Goal: Task Accomplishment & Management: Use online tool/utility

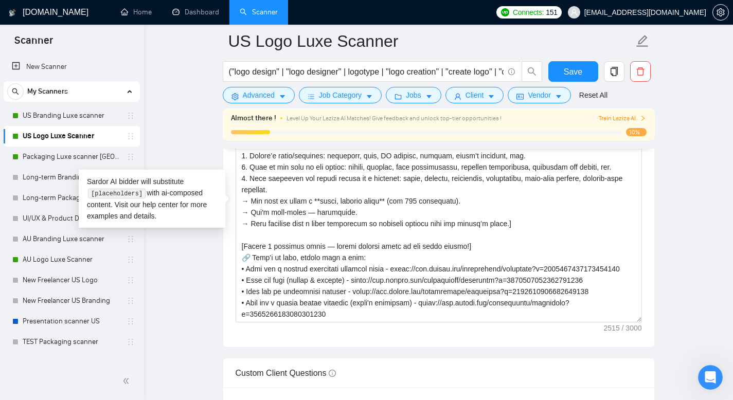
scroll to position [87, 0]
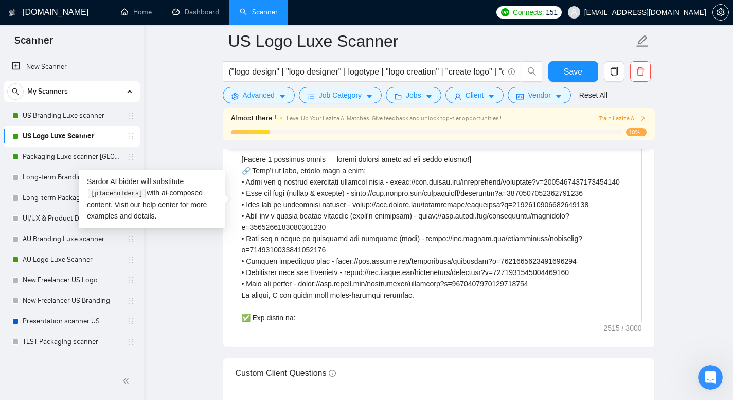
click at [185, 309] on main "US Logo Luxe Scanner ("logo design" | "logo designer" | logotype | "logo creati…" at bounding box center [439, 241] width 556 height 3270
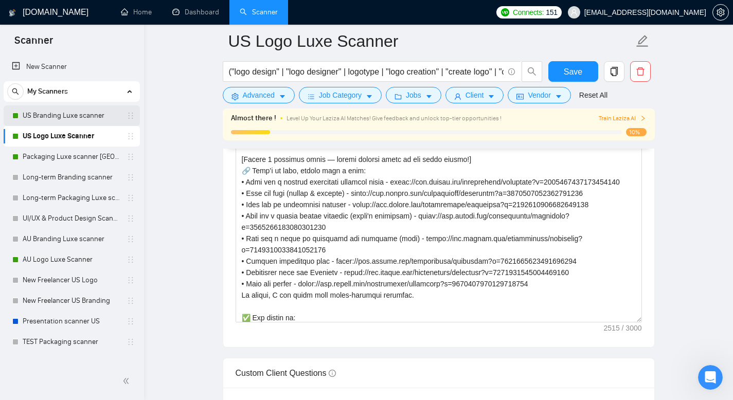
click at [80, 113] on link "US Branding Luxe scanner" at bounding box center [72, 115] width 98 height 21
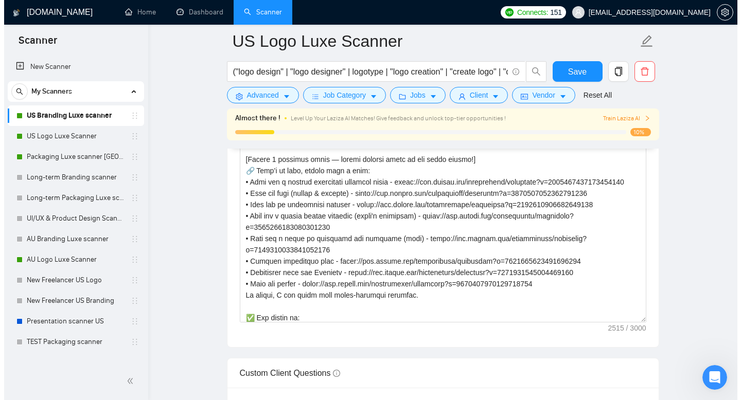
scroll to position [7, 0]
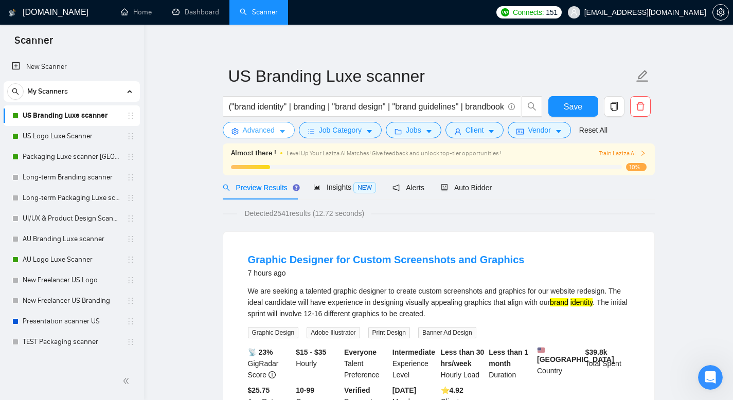
click at [278, 129] on button "Advanced" at bounding box center [259, 130] width 72 height 16
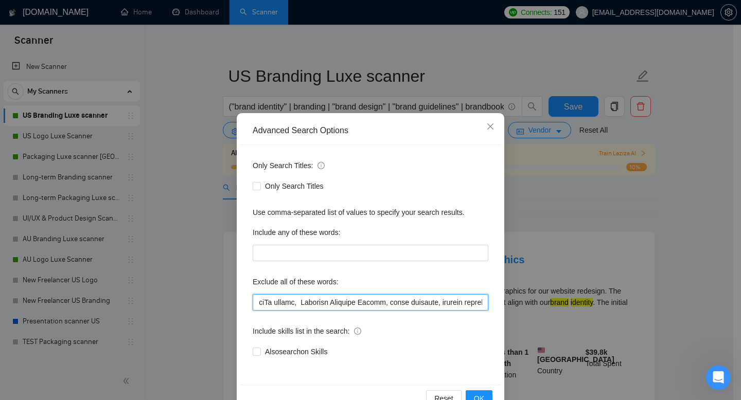
scroll to position [0, 3881]
drag, startPoint x: 255, startPoint y: 305, endPoint x: 505, endPoint y: 342, distance: 252.8
click at [505, 342] on div "Advanced Search Options Only Search Titles: Only Search Titles Use comma-separa…" at bounding box center [370, 200] width 741 height 400
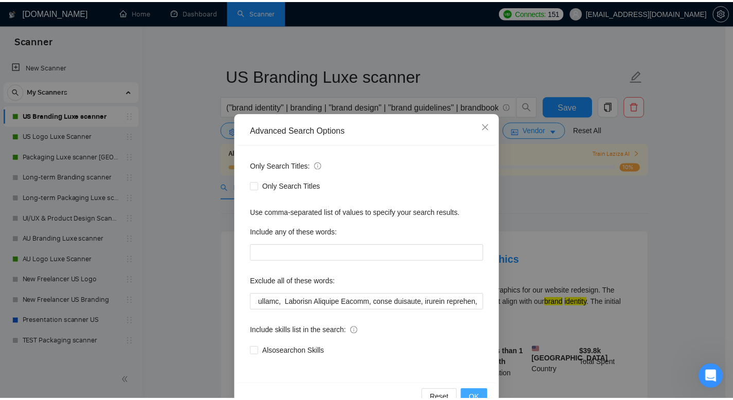
scroll to position [0, 0]
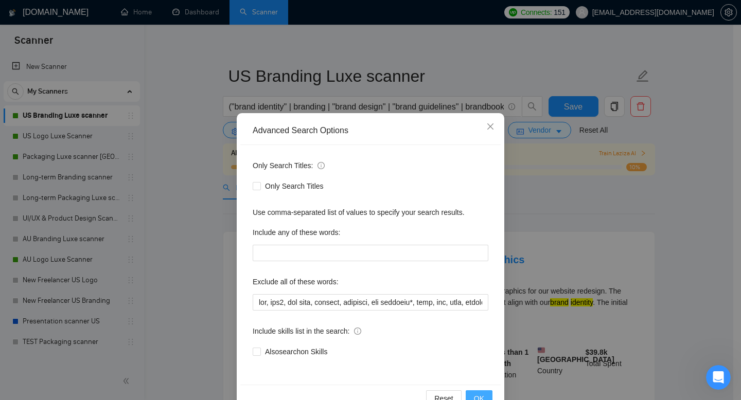
click at [474, 395] on span "OK" at bounding box center [479, 398] width 10 height 11
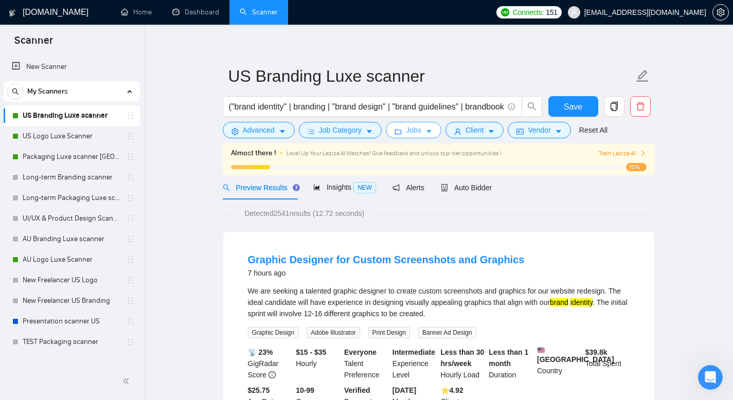
click at [432, 133] on icon "caret-down" at bounding box center [428, 131] width 7 height 7
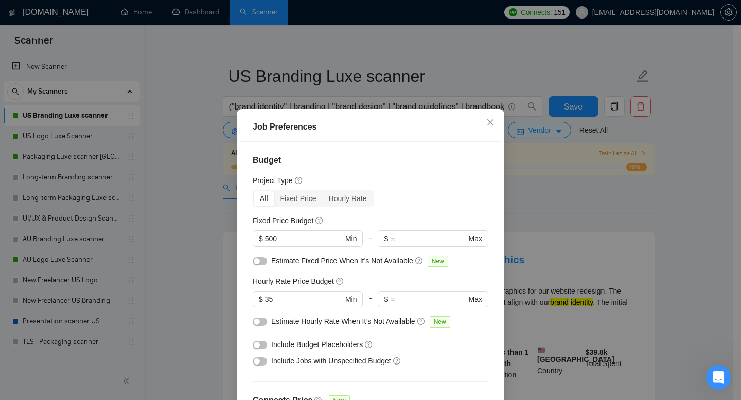
click at [192, 146] on div "Job Preferences Budget Project Type All Fixed Price Hourly Rate Fixed Price Bud…" at bounding box center [370, 200] width 741 height 400
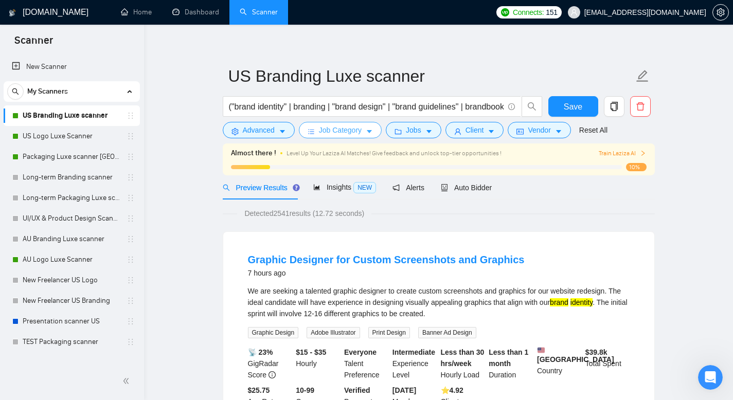
click at [361, 132] on span "Job Category" at bounding box center [340, 130] width 43 height 11
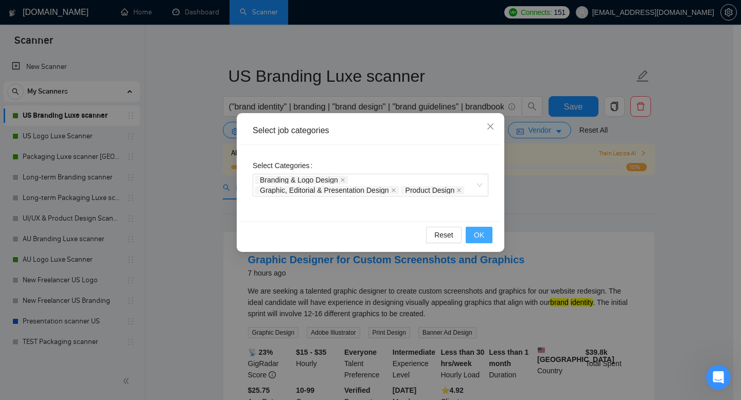
click at [484, 230] on button "OK" at bounding box center [479, 235] width 27 height 16
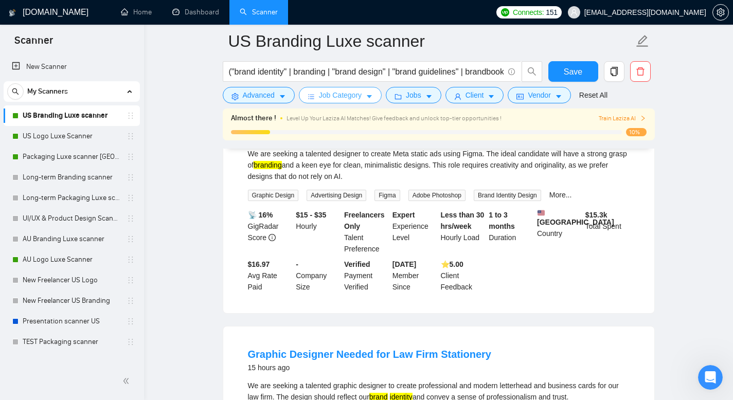
scroll to position [381, 0]
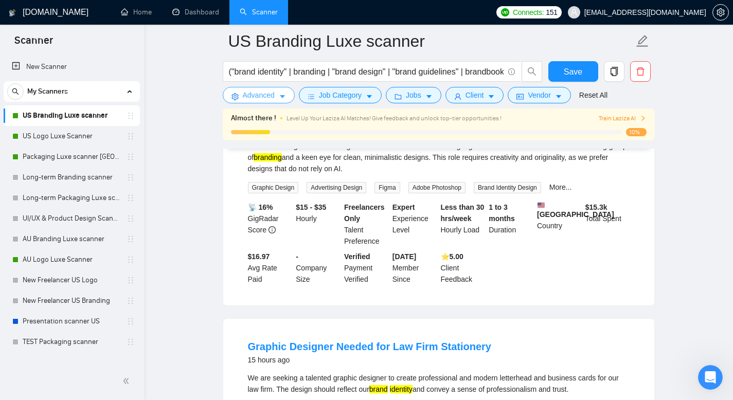
click at [281, 102] on button "Advanced" at bounding box center [259, 95] width 72 height 16
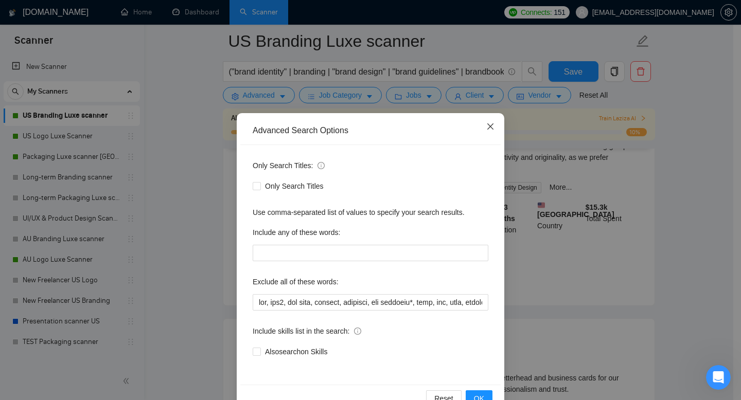
click at [488, 126] on icon "close" at bounding box center [490, 126] width 6 height 6
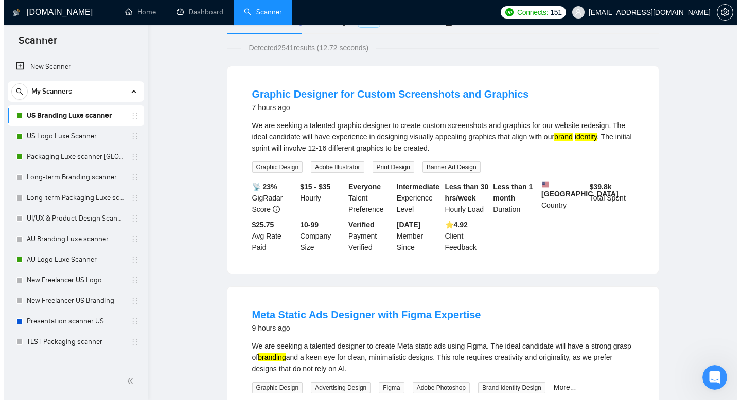
scroll to position [0, 0]
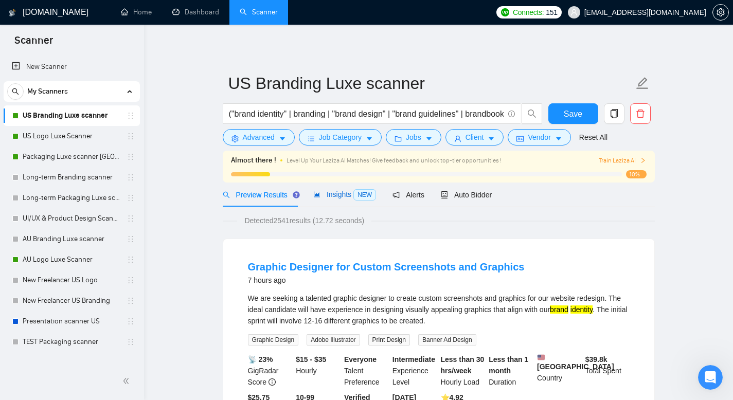
click at [350, 198] on span "Insights NEW" at bounding box center [344, 194] width 63 height 8
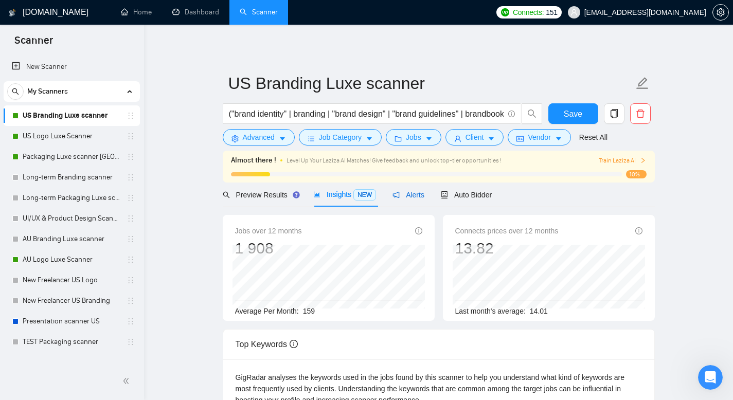
click at [416, 195] on span "Alerts" at bounding box center [409, 195] width 32 height 8
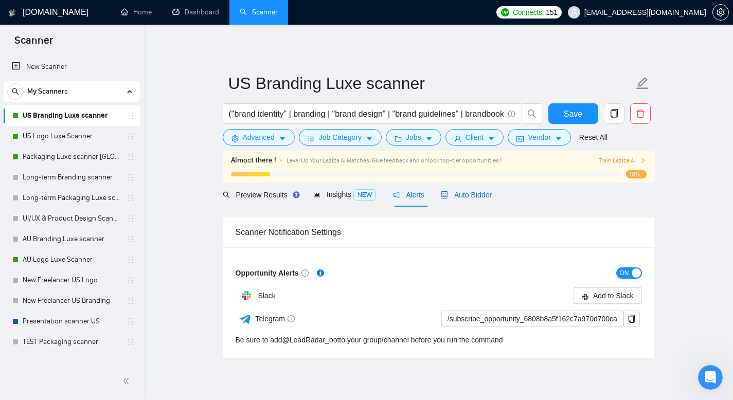
click at [467, 198] on span "Auto Bidder" at bounding box center [466, 195] width 51 height 8
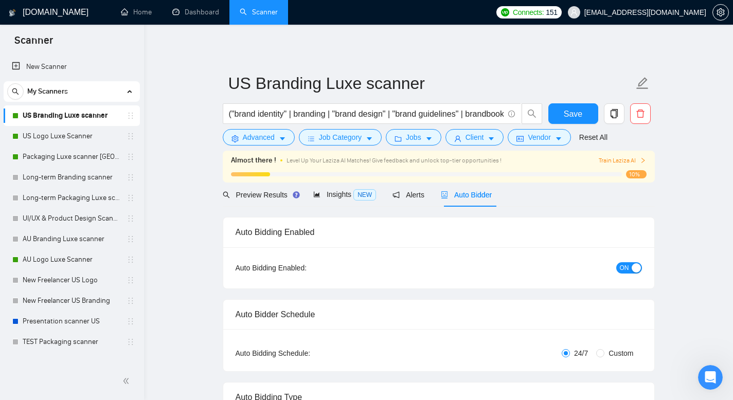
radio input "false"
radio input "true"
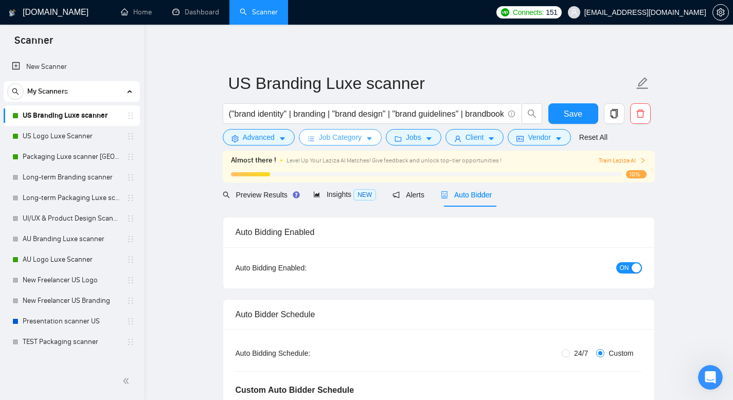
click at [345, 136] on span "Job Category" at bounding box center [340, 137] width 43 height 11
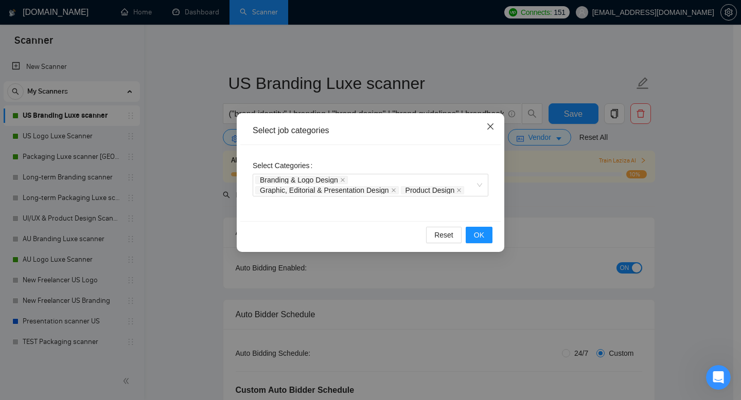
click at [490, 128] on icon "close" at bounding box center [490, 126] width 8 height 8
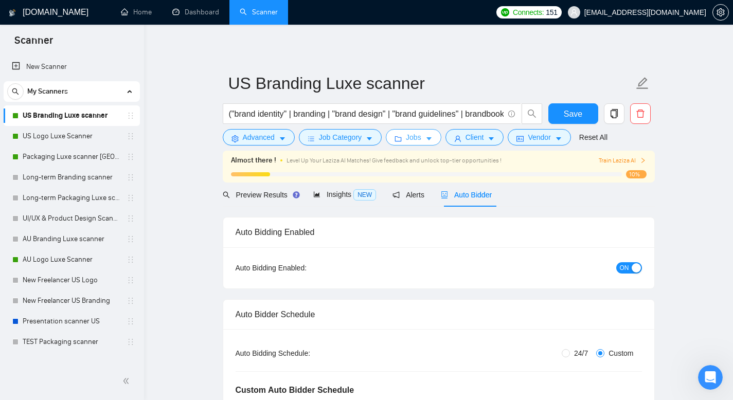
click at [432, 138] on icon "caret-down" at bounding box center [428, 139] width 5 height 3
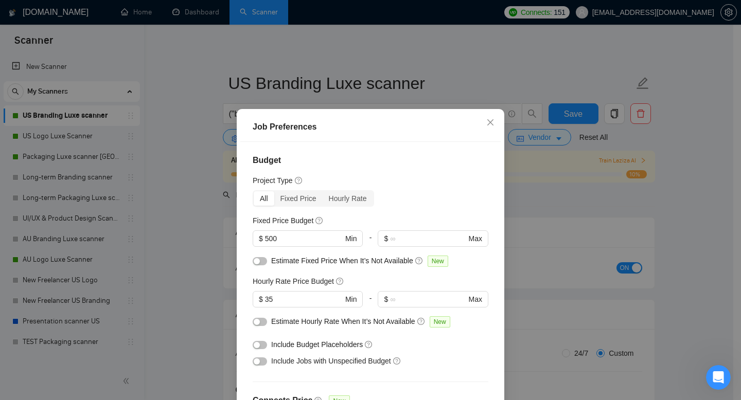
click at [550, 190] on div "Job Preferences Budget Project Type All Fixed Price Hourly Rate Fixed Price Bud…" at bounding box center [370, 200] width 741 height 400
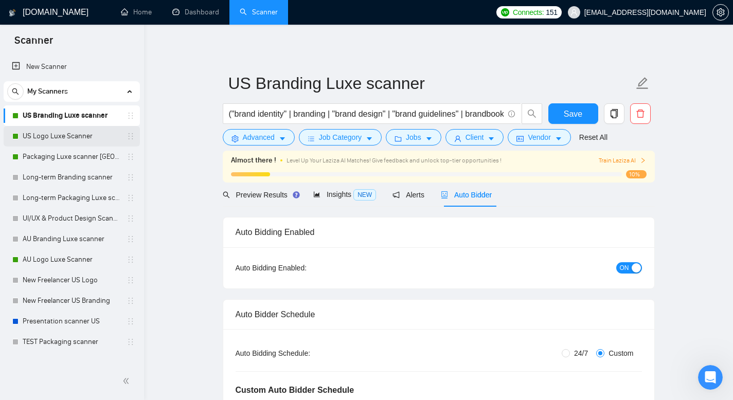
click at [56, 143] on link "US Logo Luxe Scanner" at bounding box center [72, 136] width 98 height 21
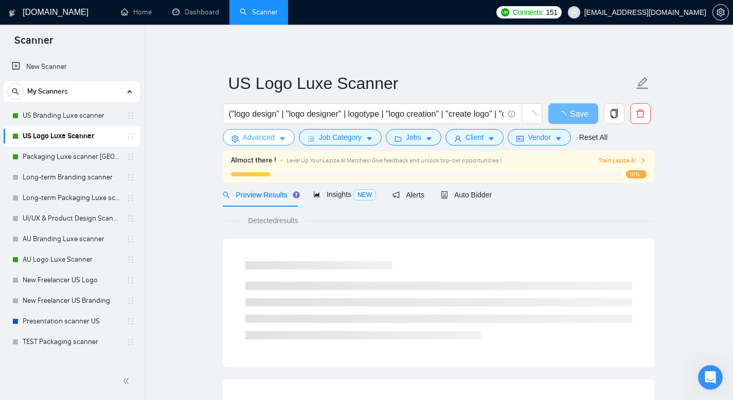
click at [260, 139] on span "Advanced" at bounding box center [259, 137] width 32 height 11
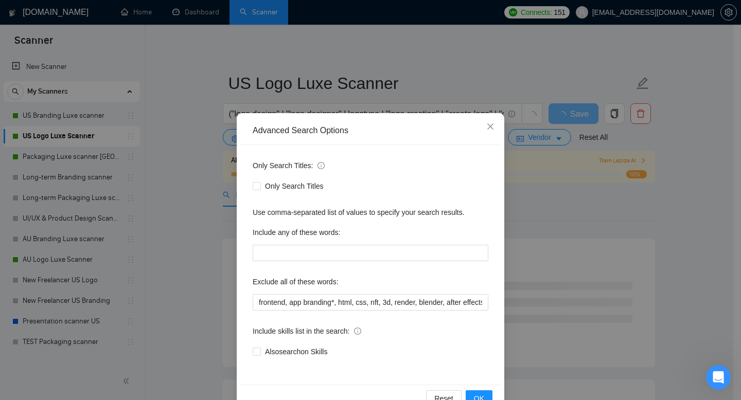
click at [474, 388] on div "Reset OK" at bounding box center [370, 398] width 260 height 27
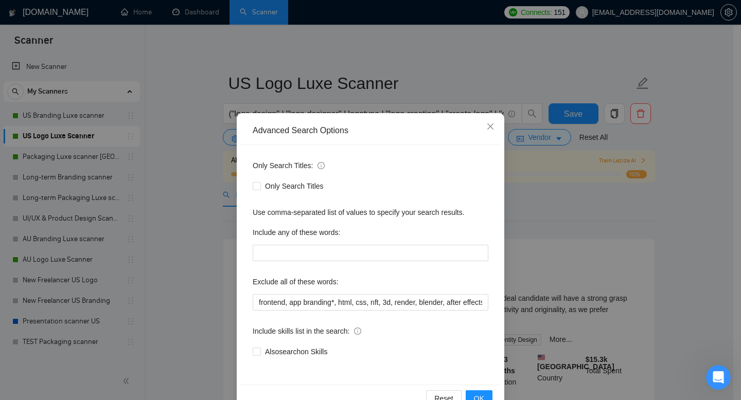
click at [474, 389] on div "Reset OK" at bounding box center [370, 398] width 260 height 27
click at [474, 396] on span "OK" at bounding box center [479, 398] width 10 height 11
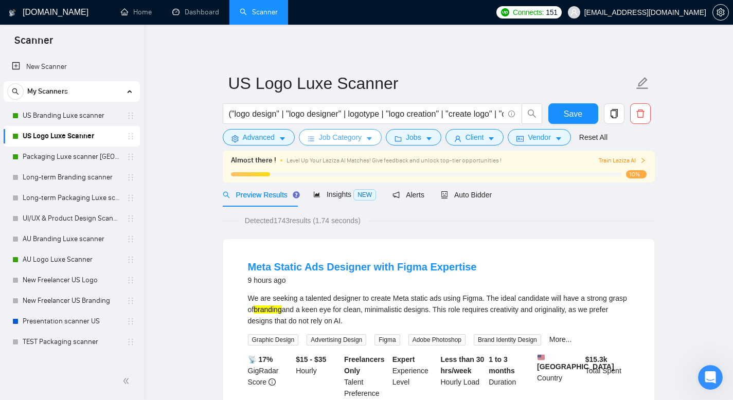
click at [373, 135] on span "caret-down" at bounding box center [369, 139] width 7 height 8
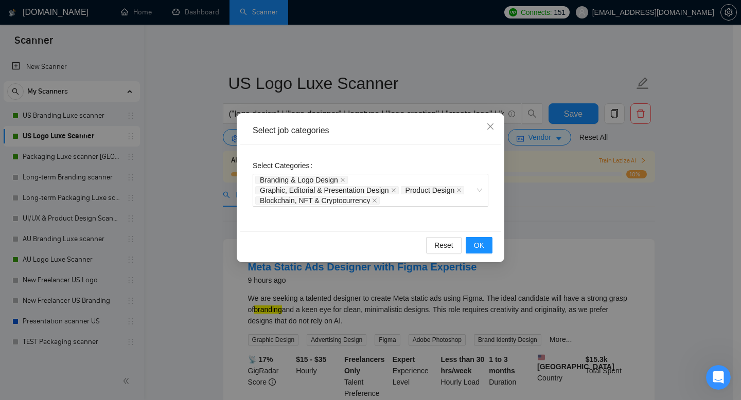
click at [562, 201] on div "Select job categories Select Categories Branding & Logo Design Graphic, Editori…" at bounding box center [370, 200] width 741 height 400
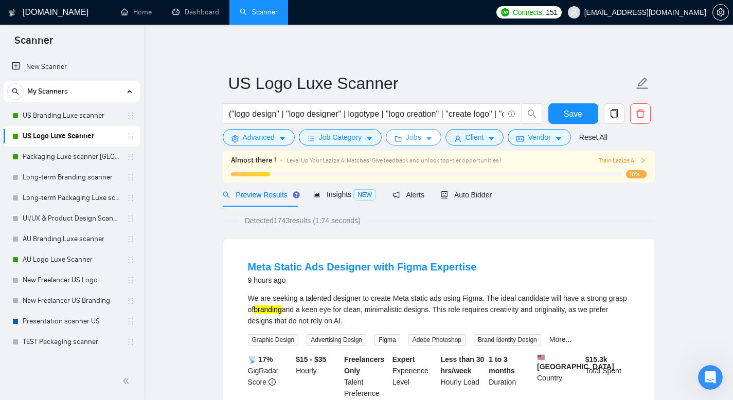
click at [439, 137] on button "Jobs" at bounding box center [414, 137] width 56 height 16
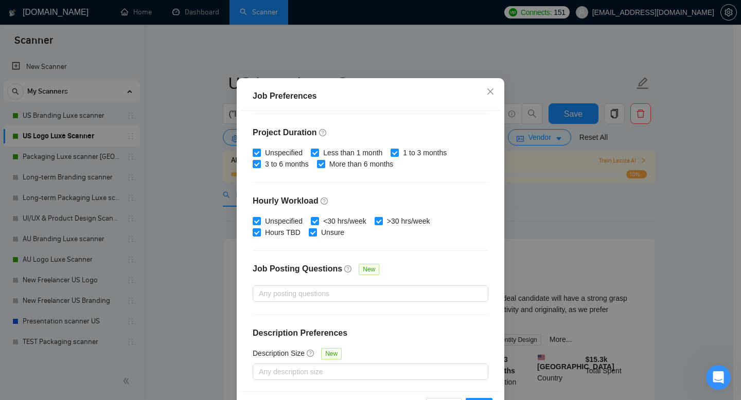
scroll to position [67, 0]
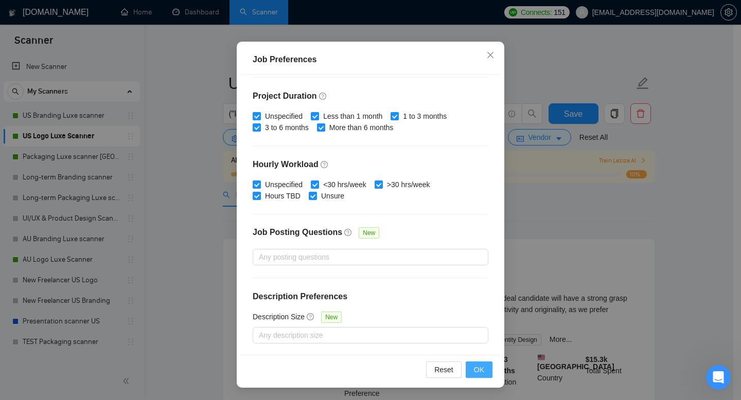
click at [477, 369] on span "OK" at bounding box center [479, 369] width 10 height 11
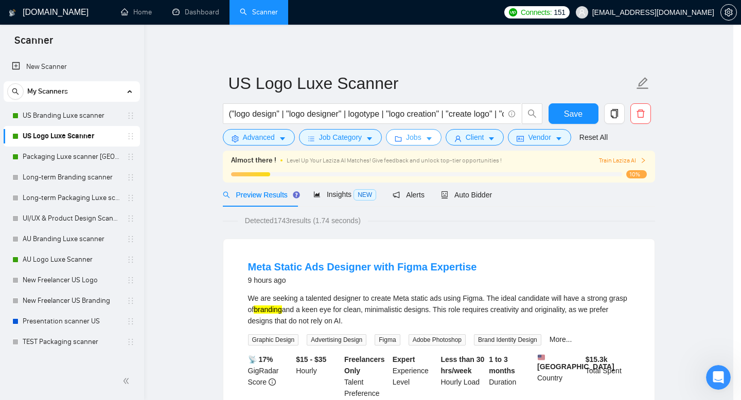
scroll to position [0, 0]
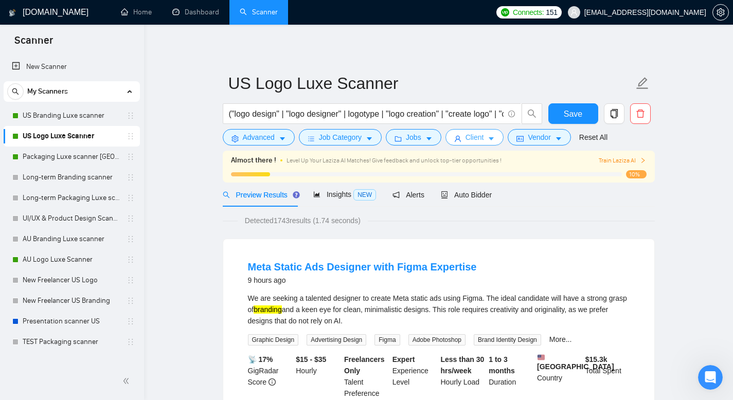
click at [484, 137] on span "Client" at bounding box center [475, 137] width 19 height 11
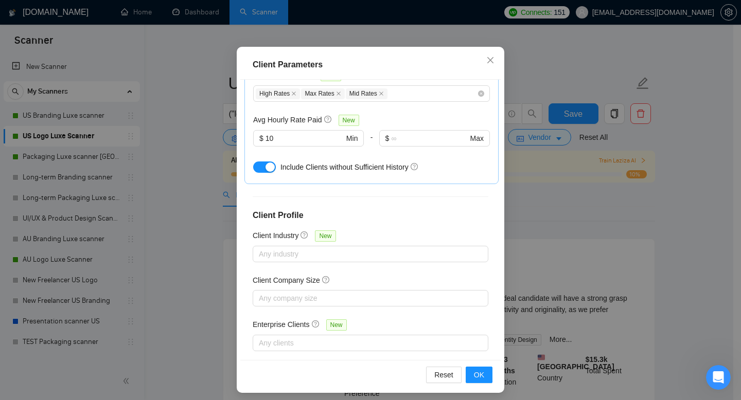
scroll to position [67, 0]
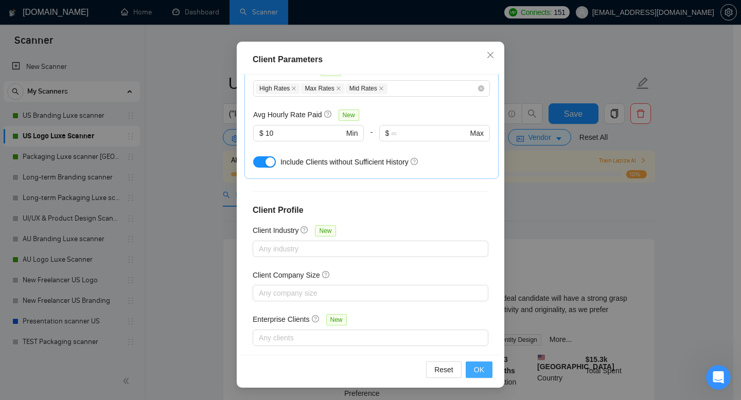
click at [478, 368] on span "OK" at bounding box center [479, 369] width 10 height 11
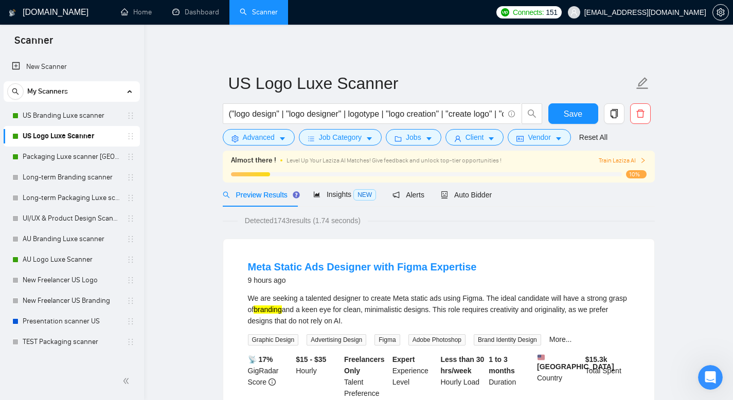
click at [86, 156] on link "Packaging Luxe scanner [GEOGRAPHIC_DATA]" at bounding box center [72, 157] width 98 height 21
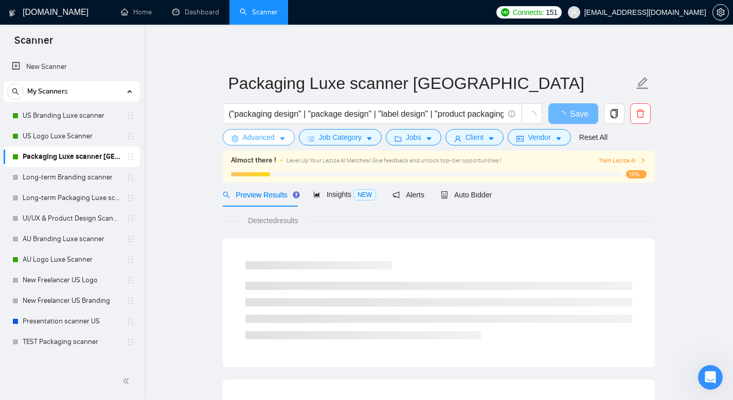
click at [286, 135] on span "caret-down" at bounding box center [282, 139] width 7 height 8
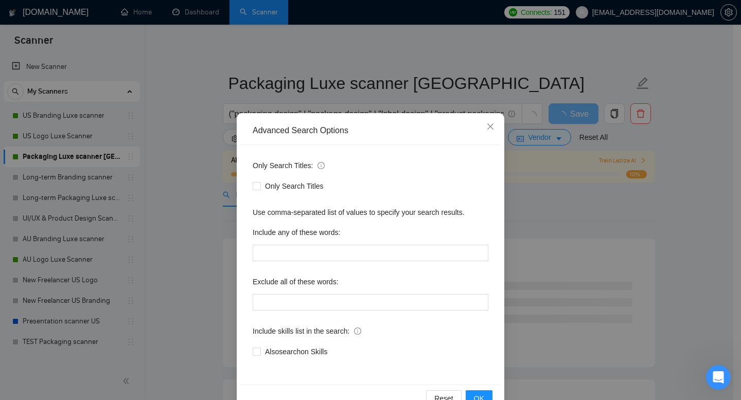
click at [157, 170] on div "Advanced Search Options Only Search Titles: Only Search Titles Use comma-separa…" at bounding box center [370, 200] width 741 height 400
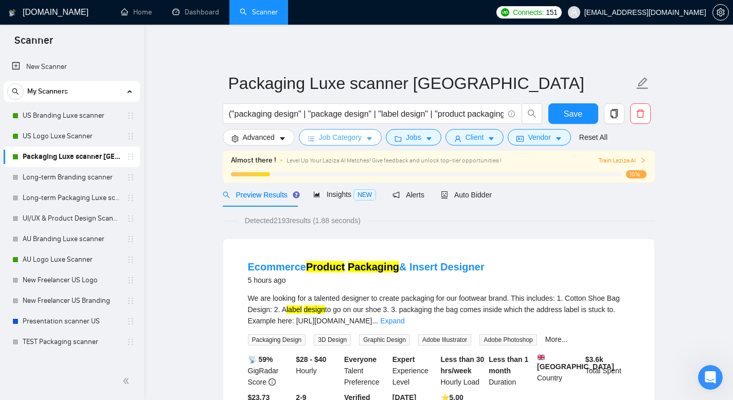
click at [337, 141] on span "Job Category" at bounding box center [340, 137] width 43 height 11
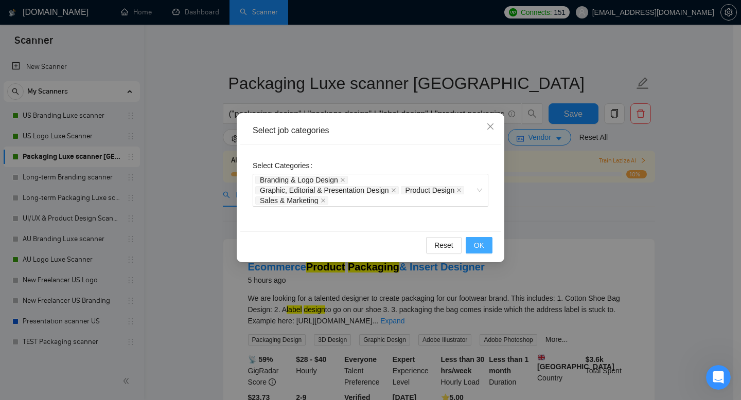
click at [485, 247] on button "OK" at bounding box center [479, 245] width 27 height 16
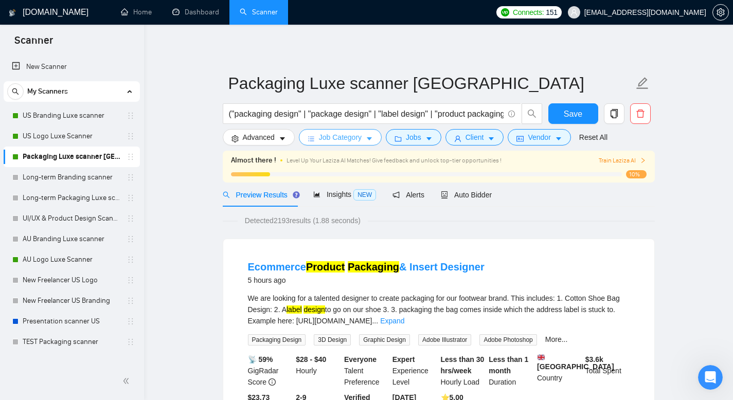
click at [319, 144] on button "Job Category" at bounding box center [340, 137] width 83 height 16
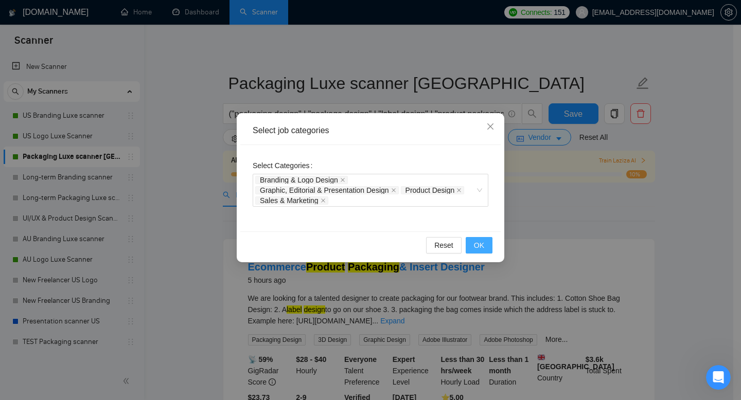
click at [477, 251] on span "OK" at bounding box center [479, 245] width 10 height 11
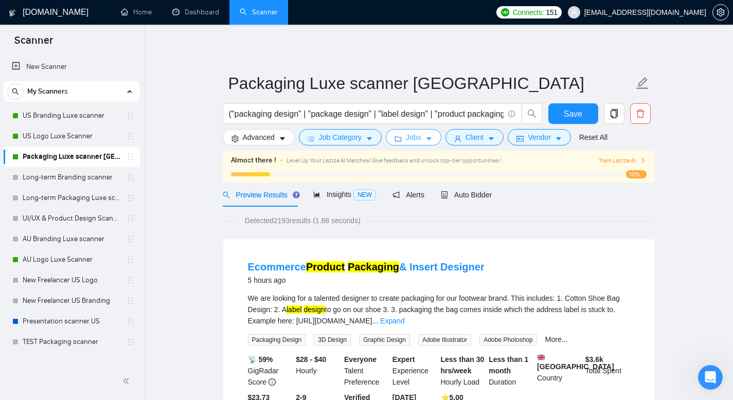
click at [421, 131] on button "Jobs" at bounding box center [414, 137] width 56 height 16
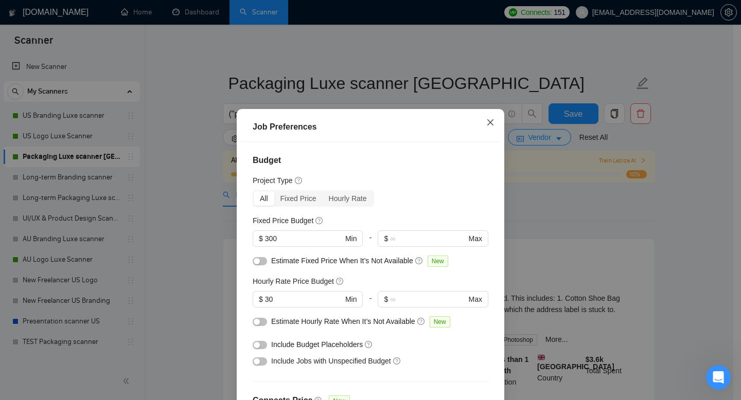
click at [481, 123] on span "Close" at bounding box center [490, 123] width 28 height 28
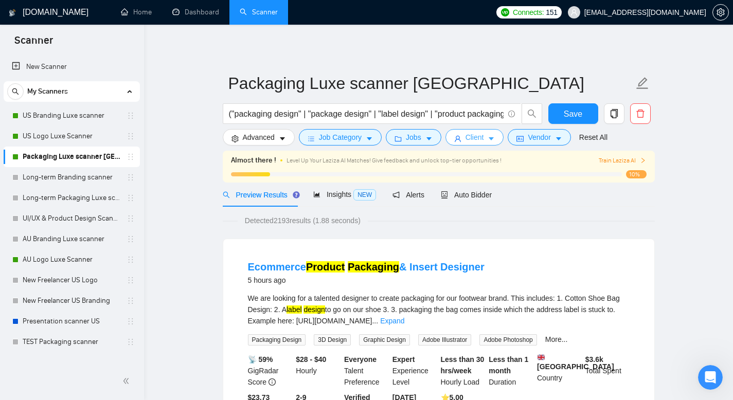
click at [491, 139] on button "Client" at bounding box center [475, 137] width 59 height 16
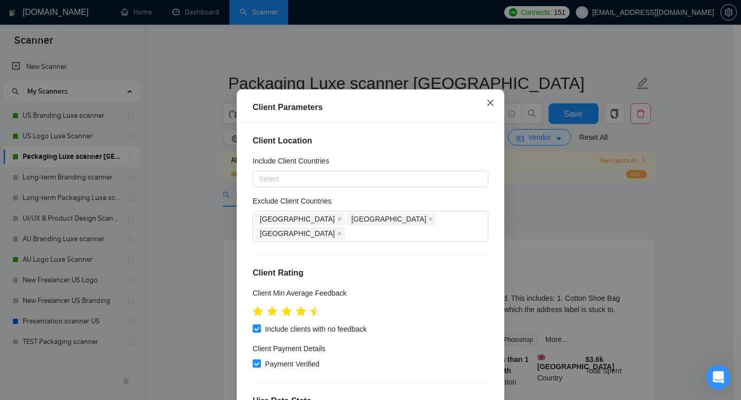
click at [487, 117] on span "Close" at bounding box center [490, 104] width 28 height 28
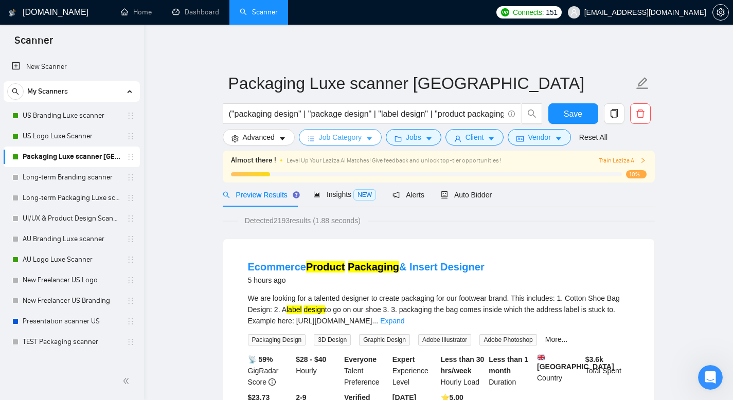
click at [342, 134] on span "Job Category" at bounding box center [340, 137] width 43 height 11
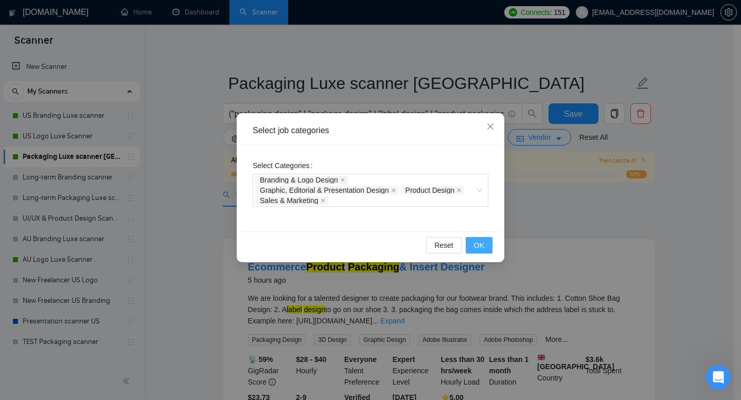
click at [481, 253] on button "OK" at bounding box center [479, 245] width 27 height 16
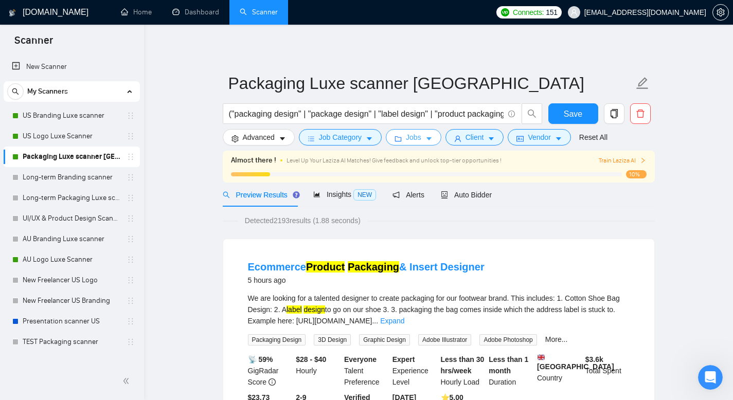
click at [416, 143] on span "Jobs" at bounding box center [413, 137] width 15 height 11
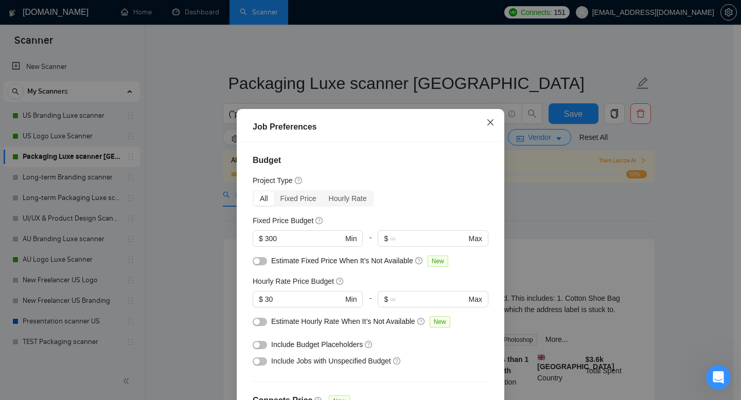
click at [487, 122] on icon "close" at bounding box center [490, 122] width 6 height 6
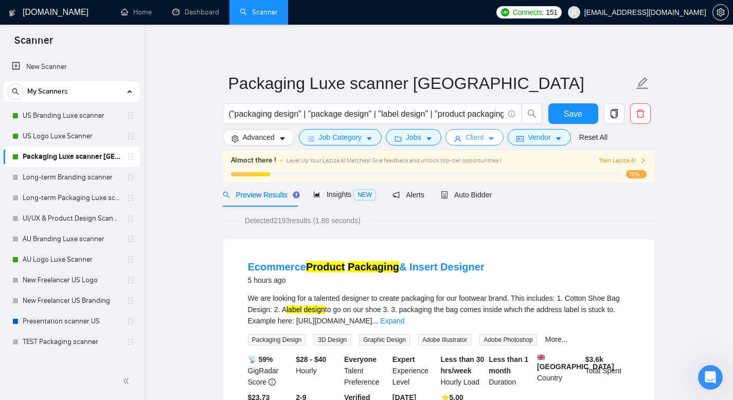
click at [484, 137] on span "Client" at bounding box center [475, 137] width 19 height 11
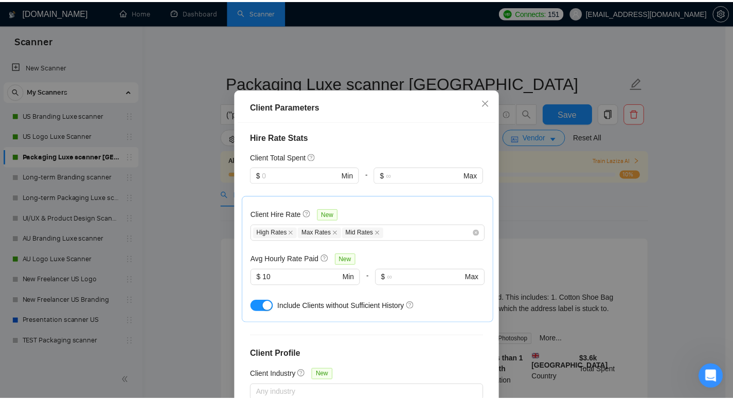
scroll to position [262, 0]
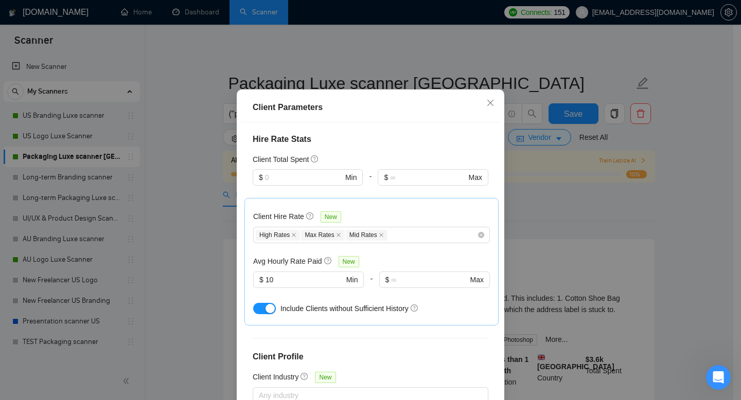
click at [553, 190] on div "Client Parameters Client Location Include Client Countries Select Exclude Clien…" at bounding box center [370, 200] width 741 height 400
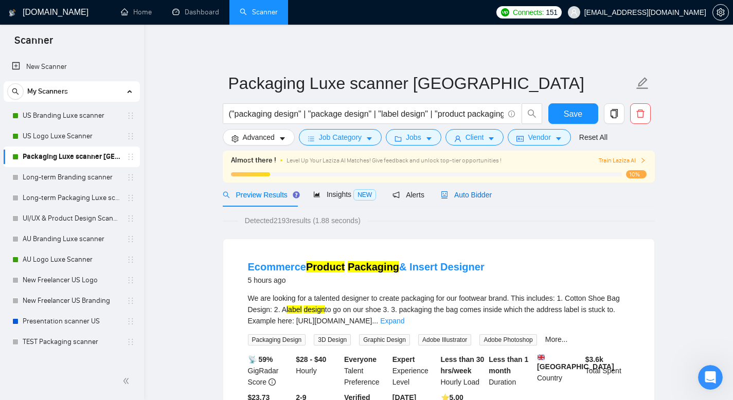
click at [467, 197] on span "Auto Bidder" at bounding box center [466, 195] width 51 height 8
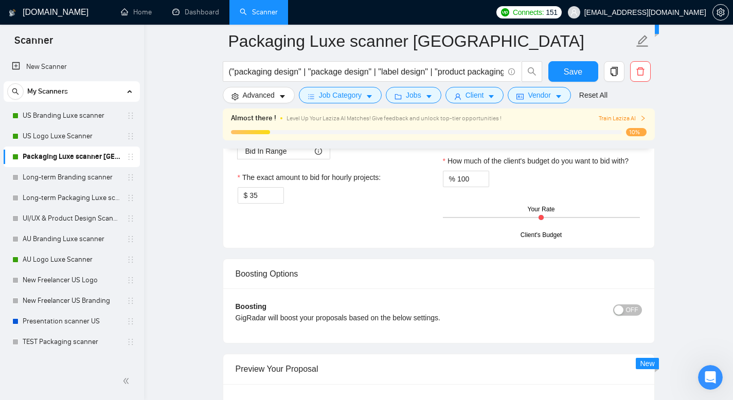
scroll to position [1706, 0]
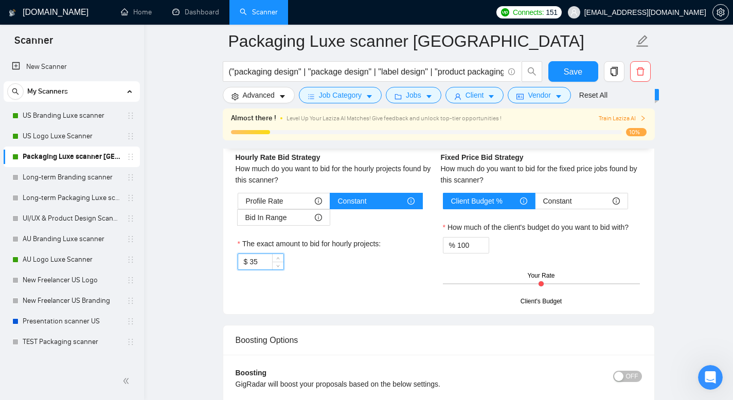
click at [263, 270] on input "35" at bounding box center [266, 261] width 33 height 15
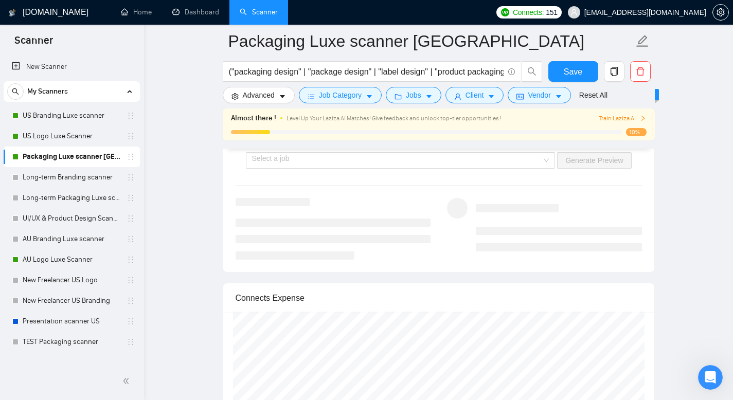
scroll to position [2043, 0]
click at [87, 238] on link "AU Branding Luxe scanner" at bounding box center [72, 239] width 98 height 21
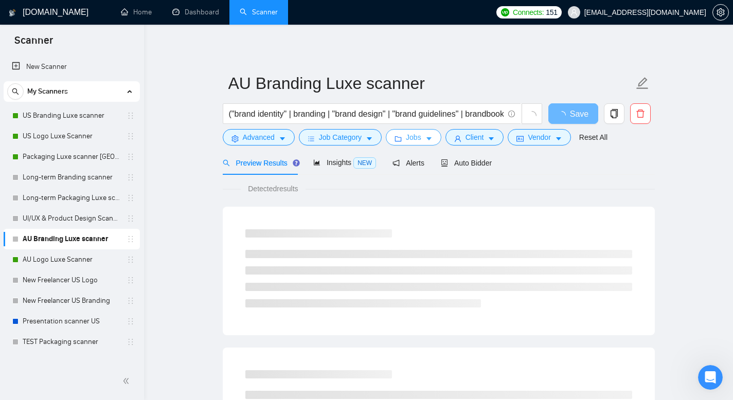
click at [433, 141] on icon "caret-down" at bounding box center [428, 138] width 7 height 7
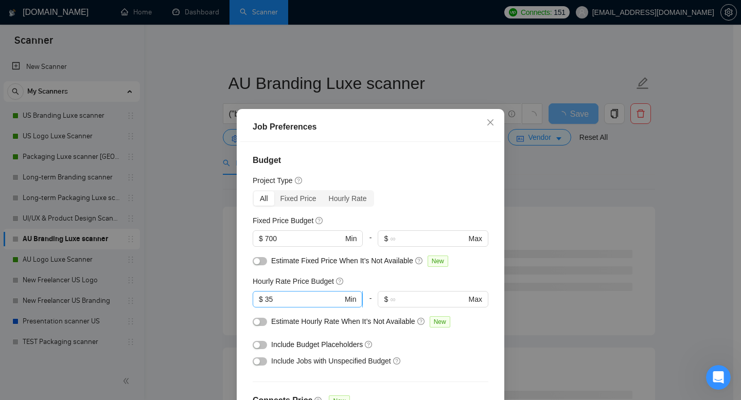
click at [304, 300] on input "35" at bounding box center [304, 299] width 78 height 11
type input "30"
drag, startPoint x: 283, startPoint y: 239, endPoint x: 242, endPoint y: 230, distance: 42.2
click at [253, 231] on span "$ 700 Min" at bounding box center [308, 238] width 110 height 16
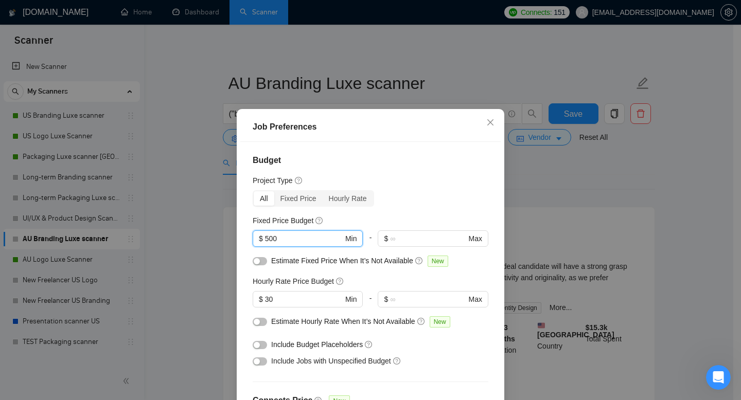
type input "500"
click at [441, 179] on div "Project Type" at bounding box center [371, 180] width 236 height 11
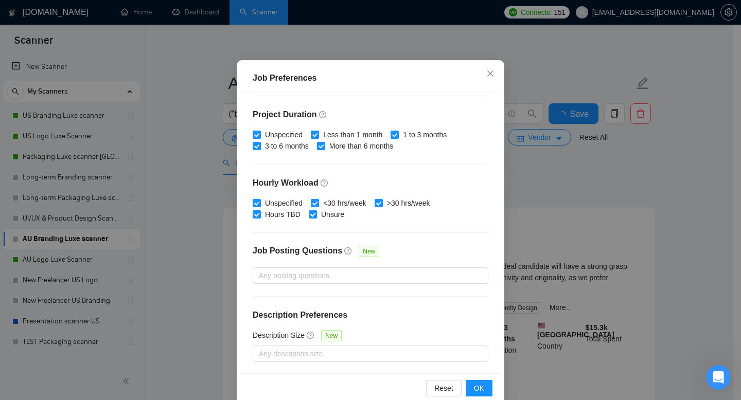
scroll to position [67, 0]
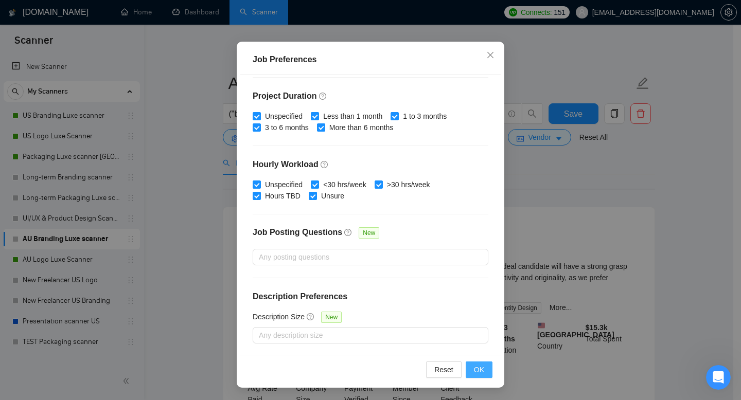
click at [476, 374] on span "OK" at bounding box center [479, 369] width 10 height 11
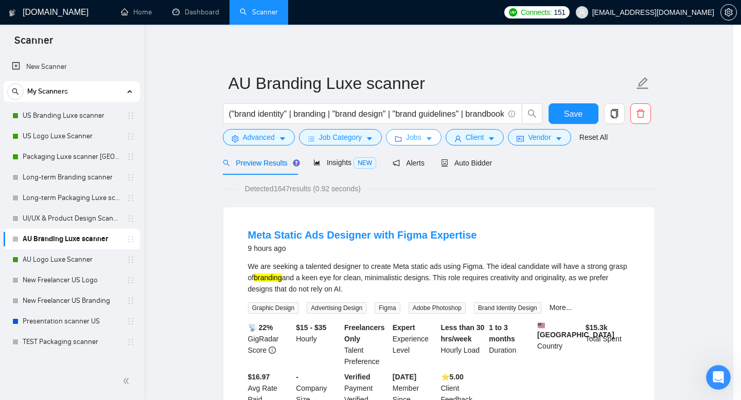
scroll to position [0, 0]
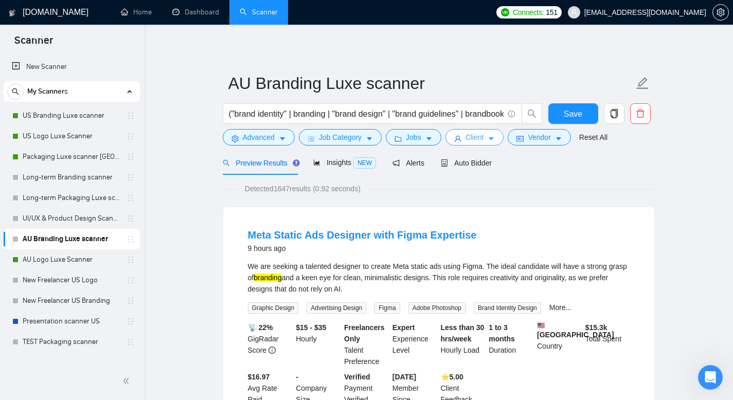
click at [467, 141] on button "Client" at bounding box center [475, 137] width 59 height 16
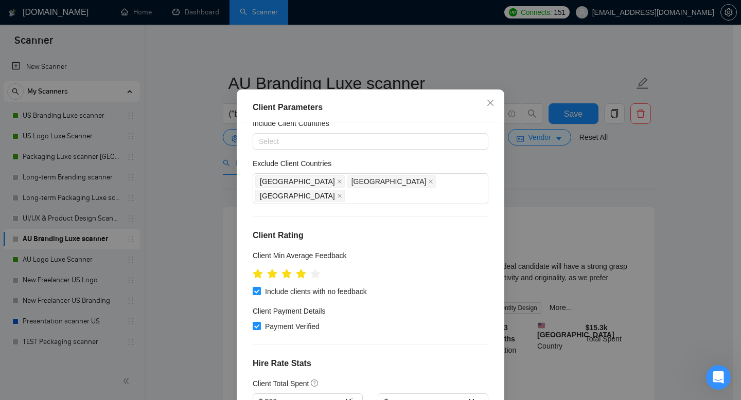
scroll to position [34, 0]
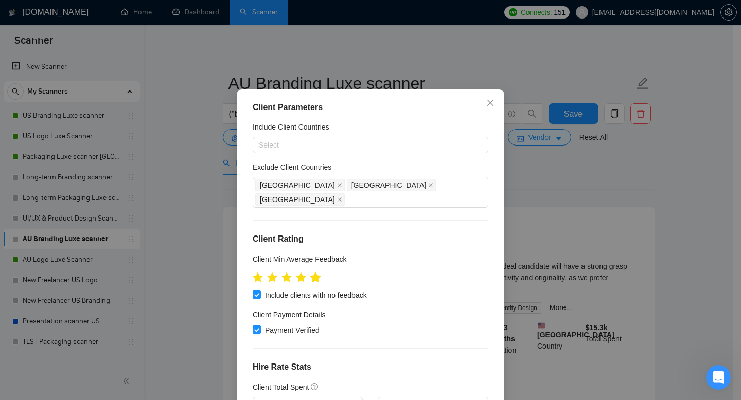
click at [312, 282] on icon "star" at bounding box center [315, 277] width 11 height 10
click at [311, 282] on icon "star" at bounding box center [315, 277] width 11 height 10
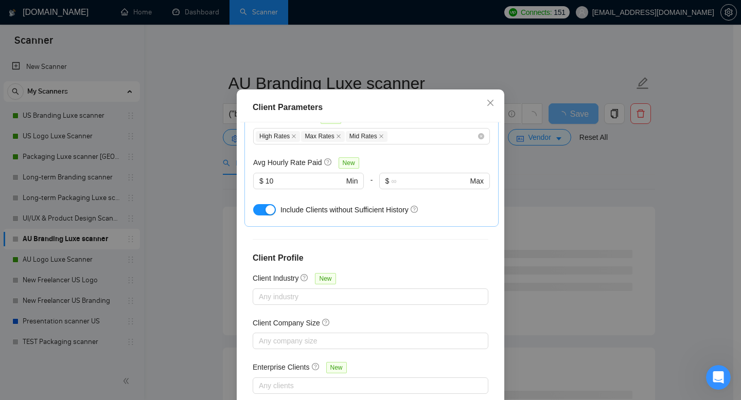
scroll to position [261, 0]
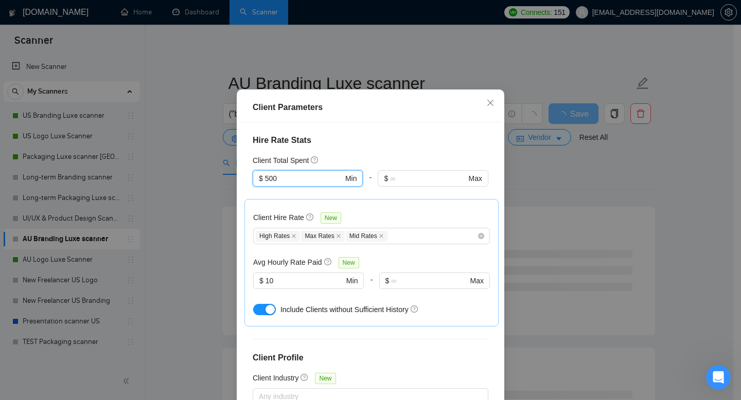
drag, startPoint x: 282, startPoint y: 182, endPoint x: 197, endPoint y: 174, distance: 85.8
click at [197, 174] on div "Client Parameters Client Location Include Client Countries Select Exclude Clien…" at bounding box center [370, 200] width 741 height 400
type input "0"
click at [197, 174] on div "Client Parameters Client Location Include Client Countries Select Exclude Clien…" at bounding box center [370, 200] width 741 height 400
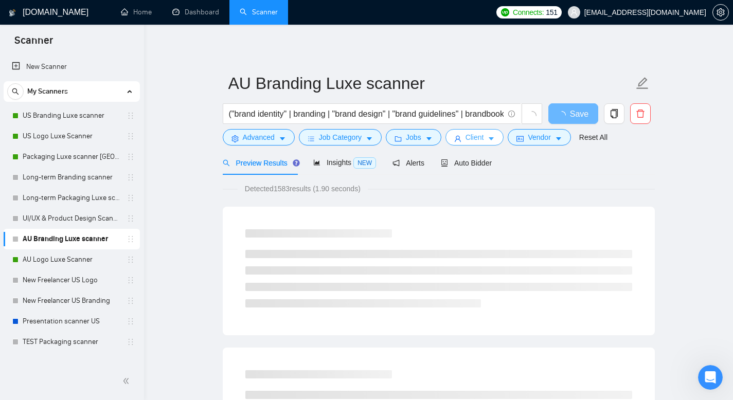
click at [484, 137] on span "Client" at bounding box center [475, 137] width 19 height 11
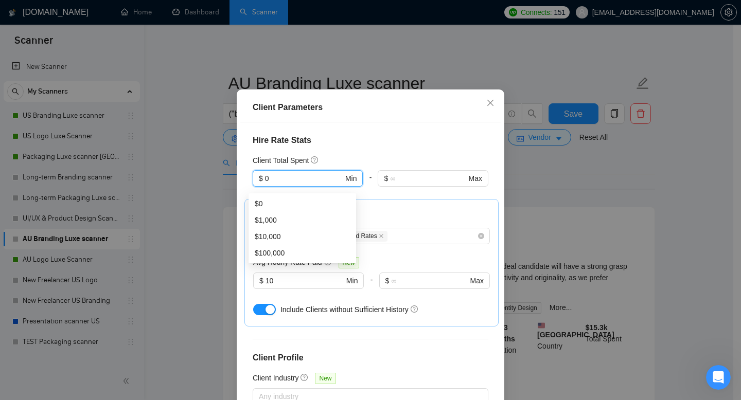
drag, startPoint x: 277, startPoint y: 182, endPoint x: 240, endPoint y: 174, distance: 37.3
click at [241, 174] on div "Client Location Include Client Countries Select Exclude Client Countries [GEOGR…" at bounding box center [370, 262] width 260 height 280
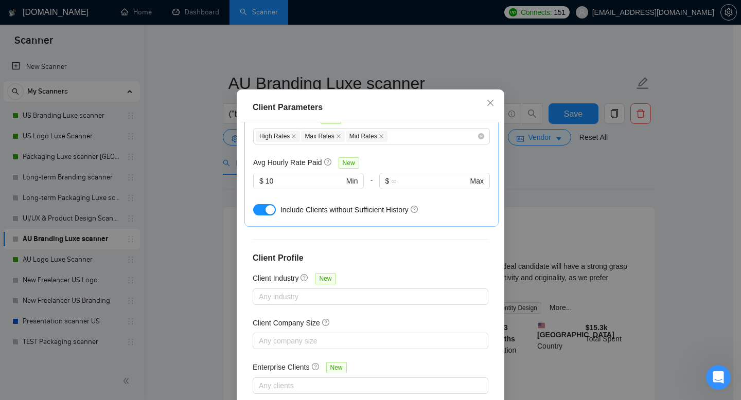
scroll to position [67, 0]
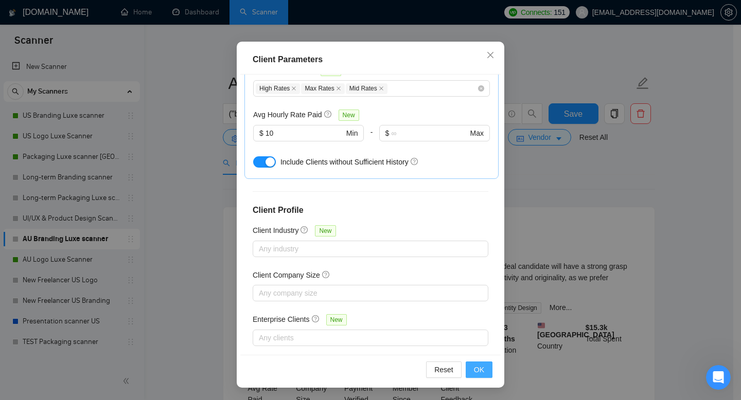
type input "500"
click at [474, 372] on span "OK" at bounding box center [479, 369] width 10 height 11
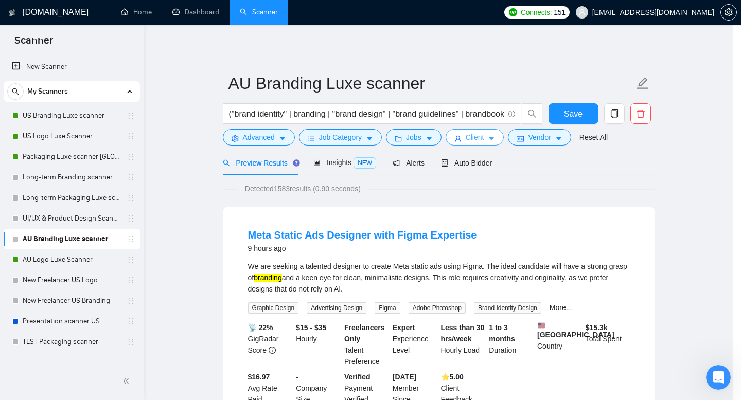
scroll to position [0, 0]
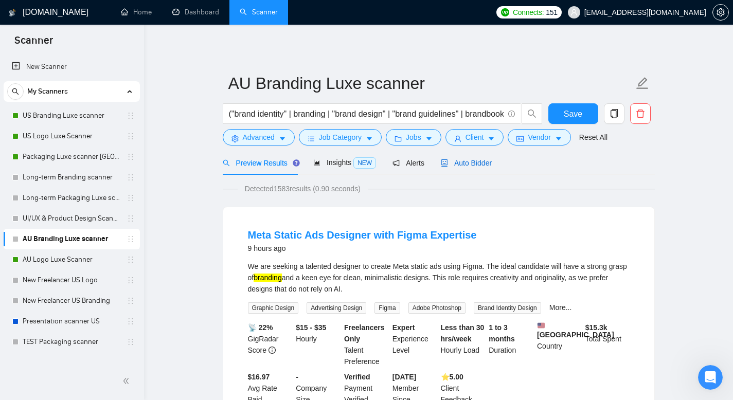
click at [471, 159] on span "Auto Bidder" at bounding box center [466, 163] width 51 height 8
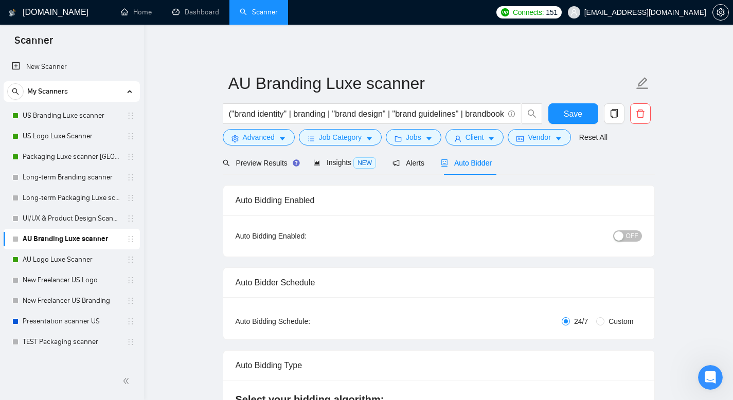
radio input "false"
radio input "true"
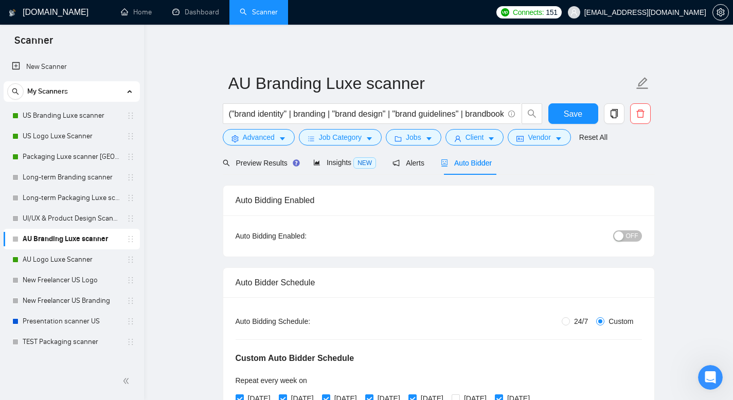
click at [621, 240] on div "button" at bounding box center [618, 236] width 9 height 9
click at [571, 119] on span "Save" at bounding box center [573, 114] width 19 height 13
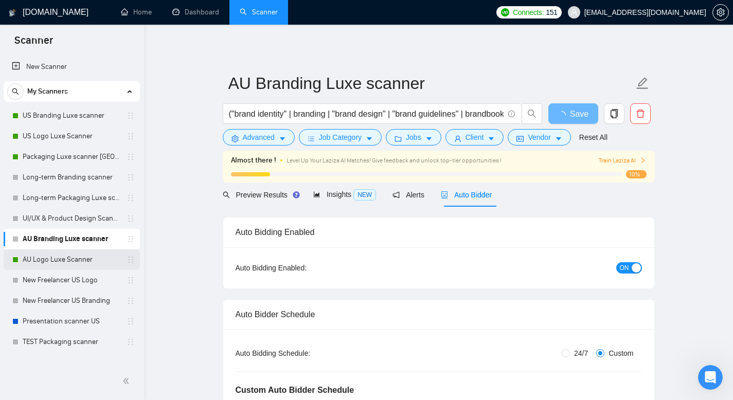
click at [73, 261] on link "AU Logo Luxe Scanner" at bounding box center [72, 260] width 98 height 21
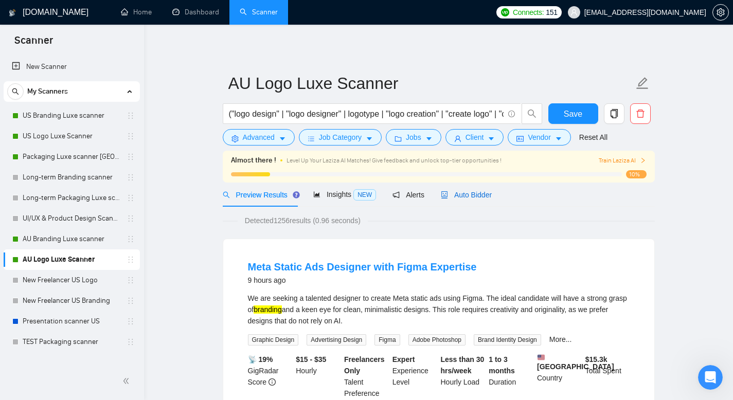
click at [486, 198] on span "Auto Bidder" at bounding box center [466, 195] width 51 height 8
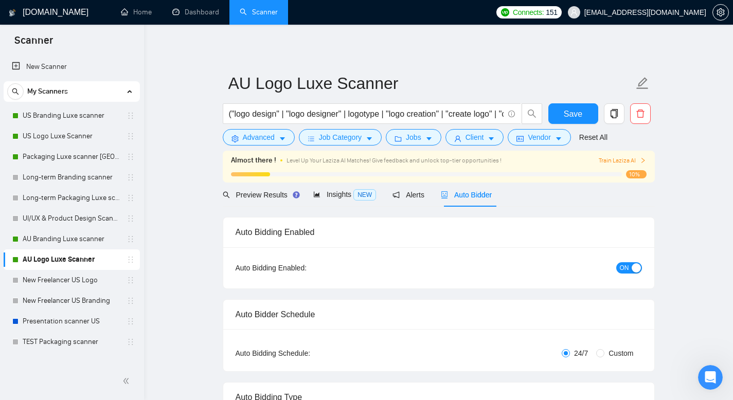
radio input "false"
radio input "true"
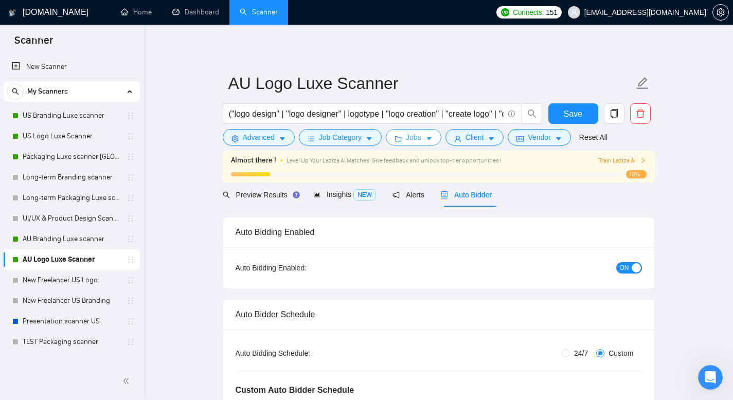
click at [429, 136] on icon "caret-down" at bounding box center [428, 138] width 7 height 7
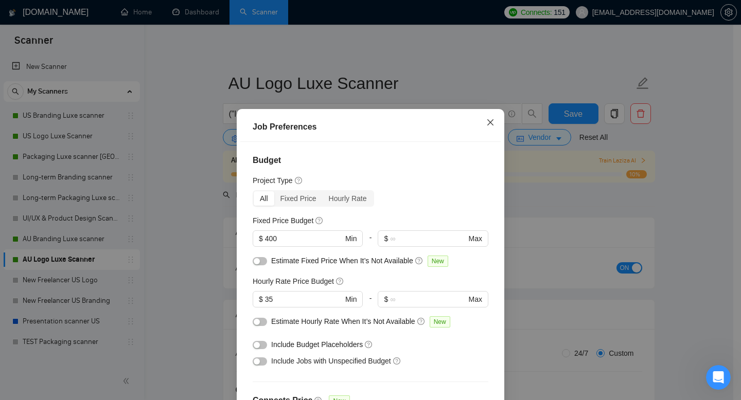
click at [487, 122] on icon "close" at bounding box center [490, 122] width 6 height 6
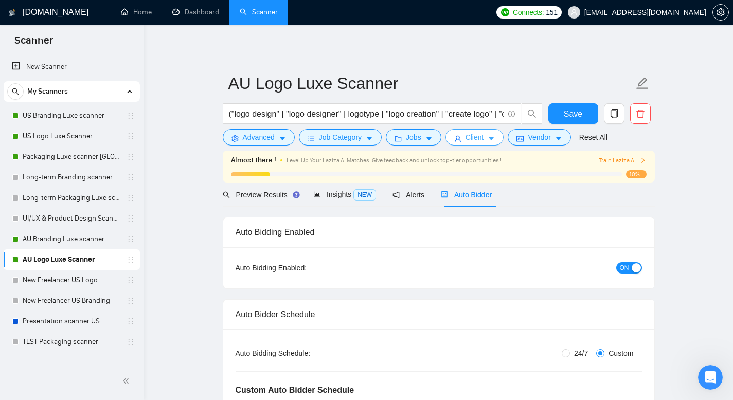
click at [491, 137] on button "Client" at bounding box center [475, 137] width 59 height 16
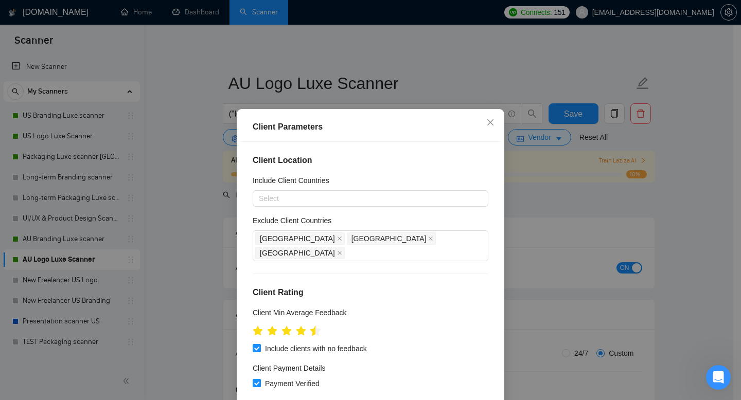
click at [311, 326] on icon "star" at bounding box center [315, 331] width 11 height 10
click at [488, 122] on icon "close" at bounding box center [490, 122] width 8 height 8
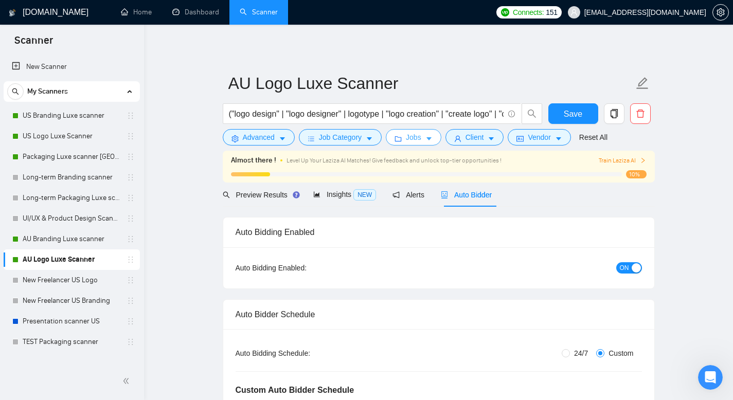
click at [427, 141] on button "Jobs" at bounding box center [414, 137] width 56 height 16
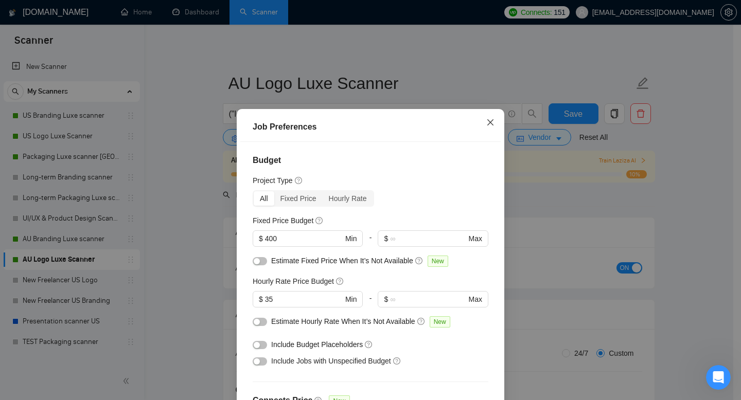
click at [487, 124] on icon "close" at bounding box center [490, 122] width 6 height 6
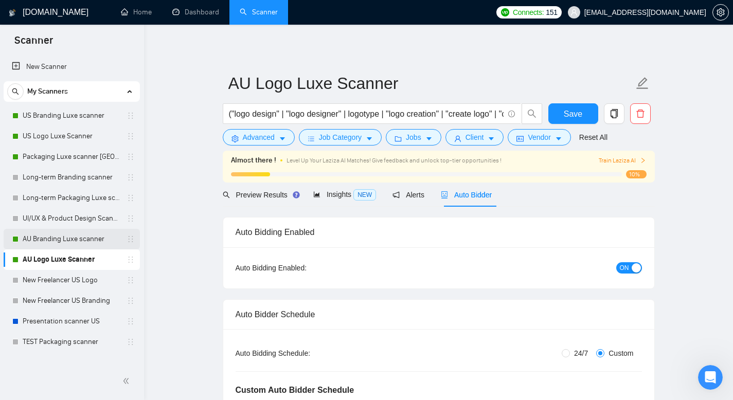
click at [83, 237] on link "AU Branding Luxe scanner" at bounding box center [72, 239] width 98 height 21
click at [580, 104] on button "Save" at bounding box center [573, 113] width 50 height 21
click at [87, 235] on link "AU Branding Luxe scanner" at bounding box center [72, 239] width 98 height 21
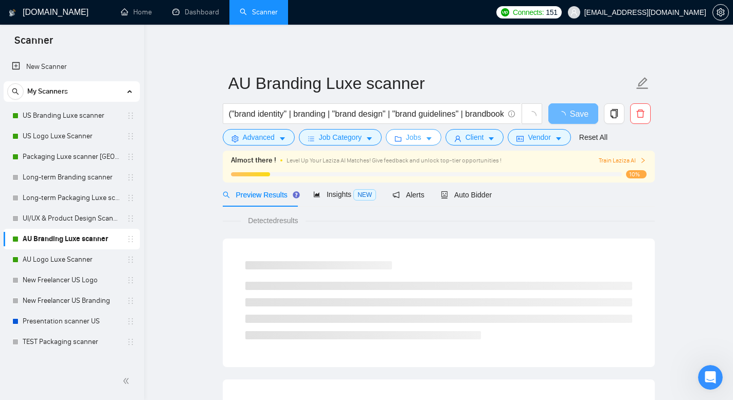
click at [435, 143] on button "Jobs" at bounding box center [414, 137] width 56 height 16
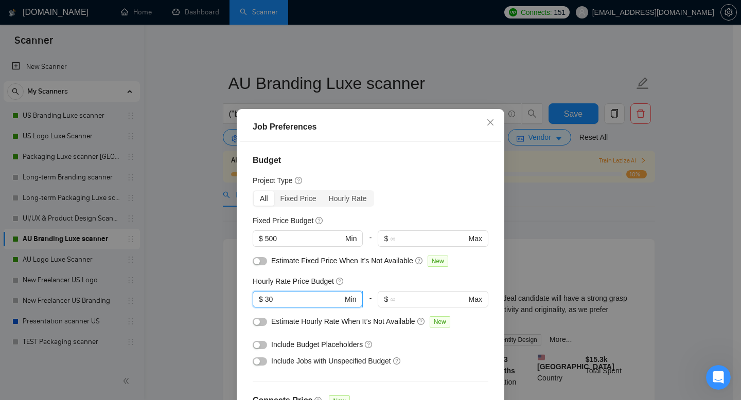
click at [310, 303] on input "30" at bounding box center [304, 299] width 78 height 11
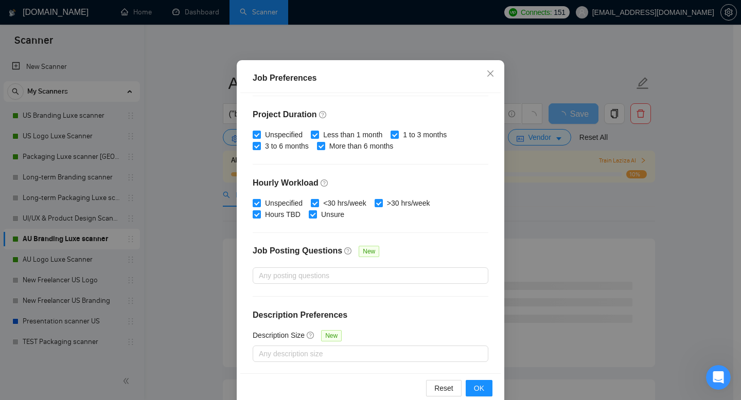
scroll to position [67, 0]
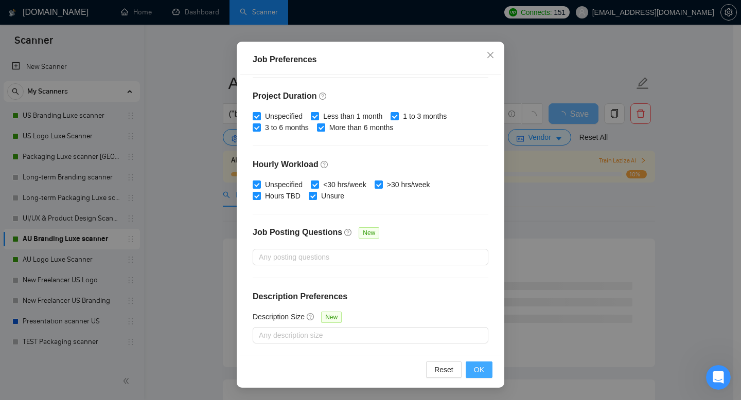
type input "35"
click at [476, 368] on span "OK" at bounding box center [479, 369] width 10 height 11
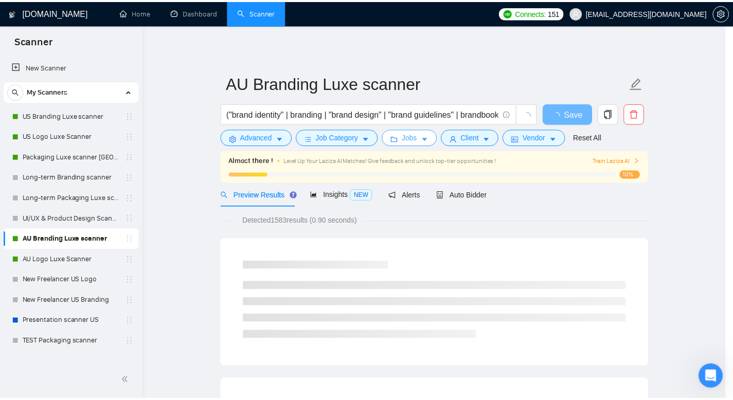
scroll to position [0, 0]
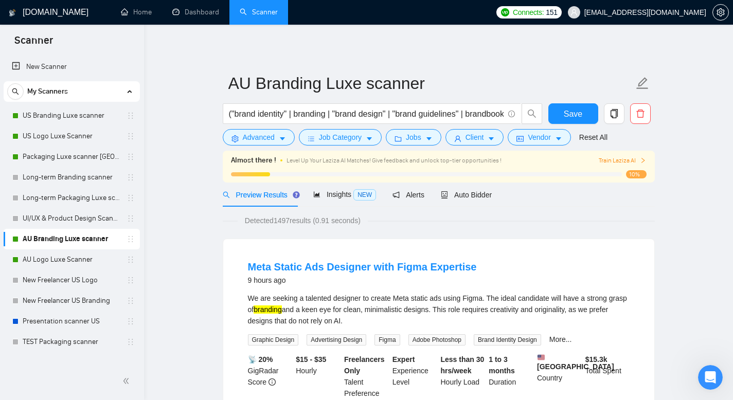
click at [604, 202] on div "Preview Results Insights NEW Alerts Auto Bidder" at bounding box center [439, 195] width 432 height 24
click at [471, 190] on div "Auto Bidder" at bounding box center [466, 194] width 51 height 11
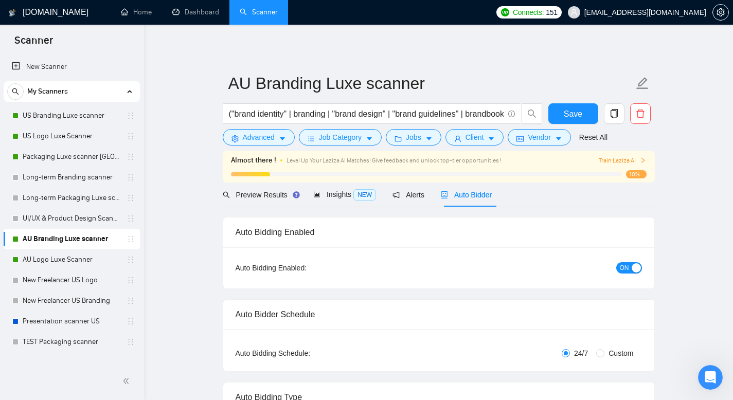
radio input "false"
radio input "true"
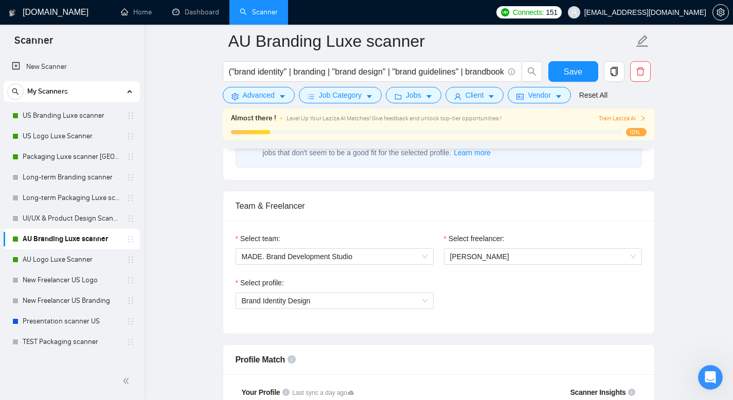
scroll to position [612, 0]
